Goal: Task Accomplishment & Management: Manage account settings

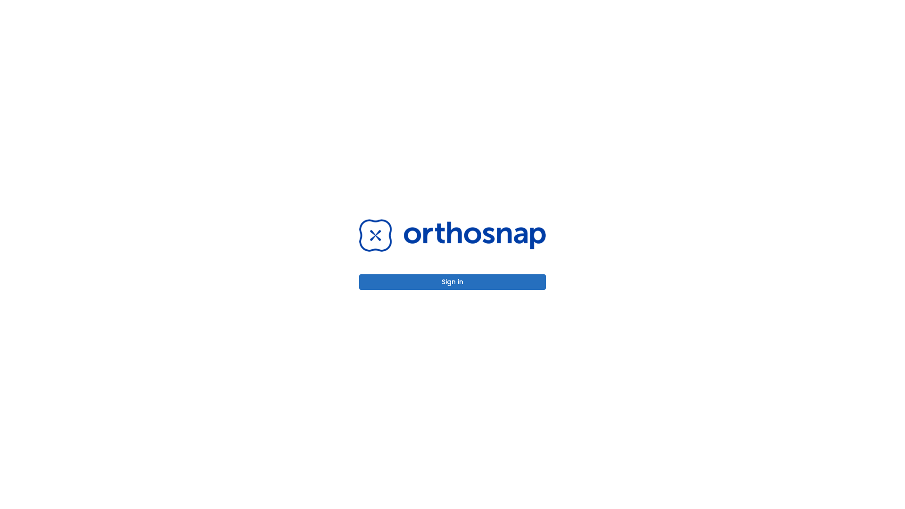
click at [453, 282] on button "Sign in" at bounding box center [452, 282] width 187 height 16
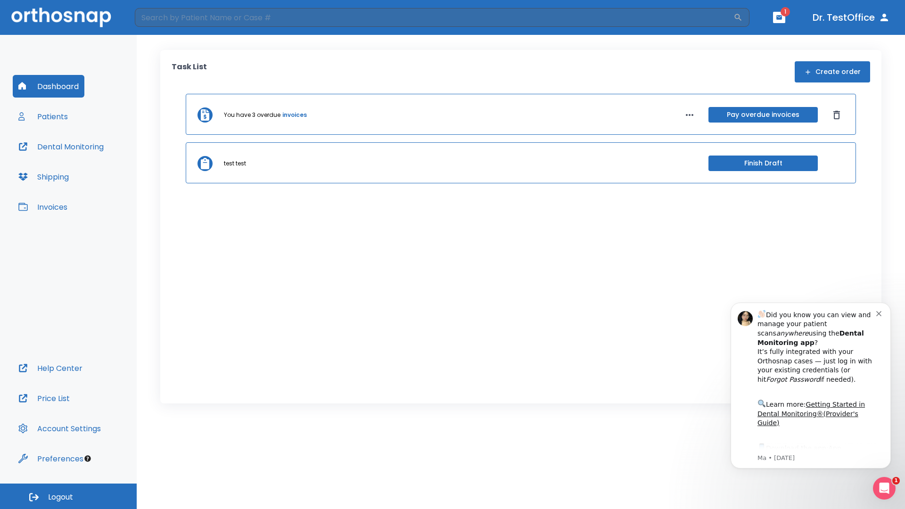
click at [68, 496] on span "Logout" at bounding box center [60, 497] width 25 height 10
